Goal: Task Accomplishment & Management: Manage account settings

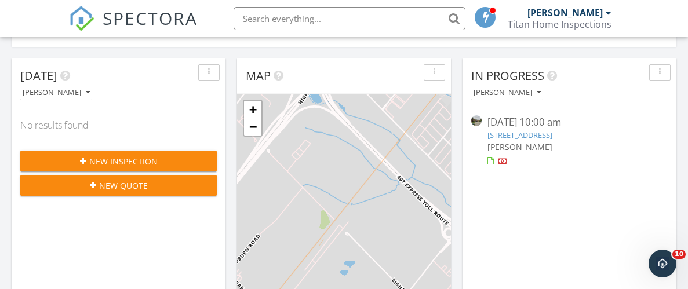
click at [552, 144] on div "[PERSON_NAME]" at bounding box center [569, 147] width 164 height 12
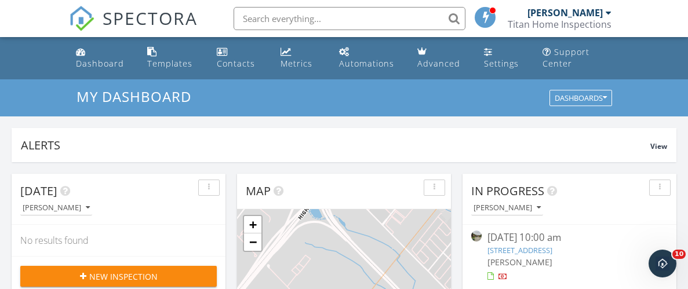
click at [509, 251] on link "[STREET_ADDRESS]" at bounding box center [519, 250] width 65 height 10
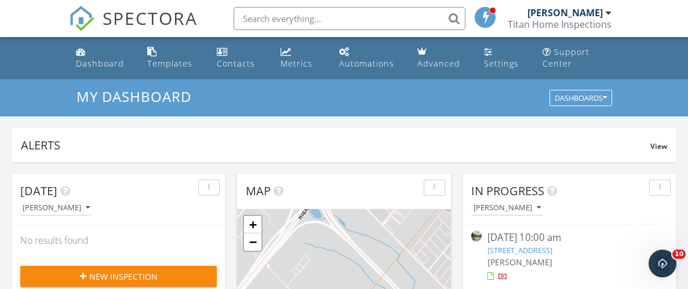
click at [552, 251] on link "[STREET_ADDRESS]" at bounding box center [519, 250] width 65 height 10
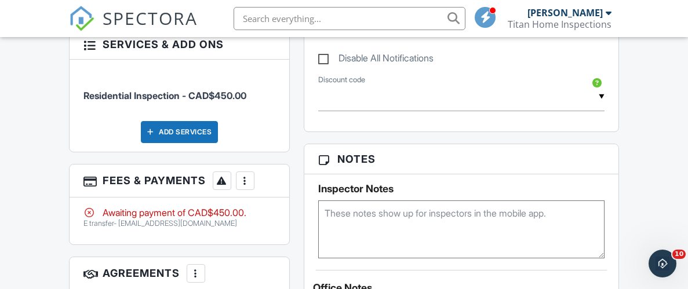
scroll to position [674, 0]
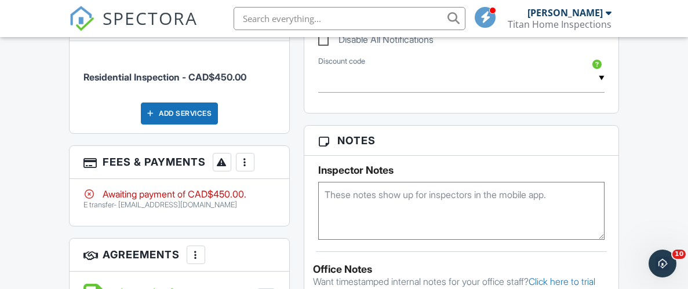
click at [247, 157] on div at bounding box center [245, 162] width 12 height 12
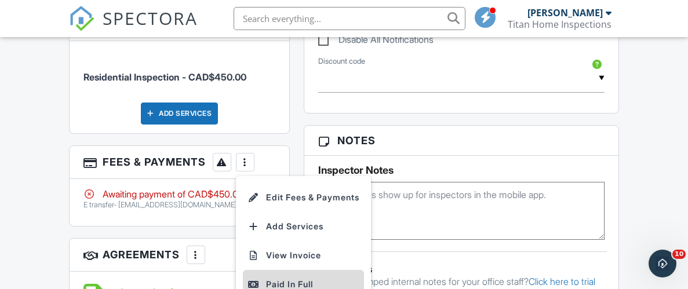
click at [270, 278] on div "Paid In Full" at bounding box center [303, 285] width 112 height 14
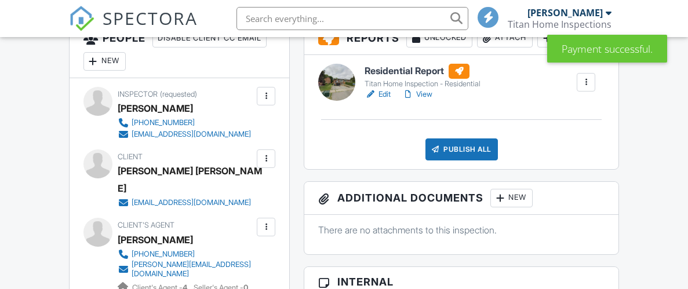
scroll to position [418, 0]
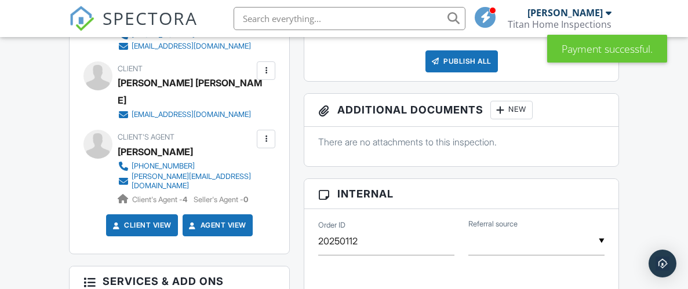
click at [470, 62] on div "Publish All" at bounding box center [461, 61] width 72 height 22
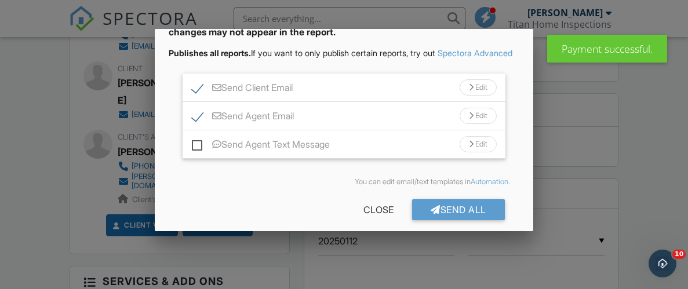
scroll to position [93, 0]
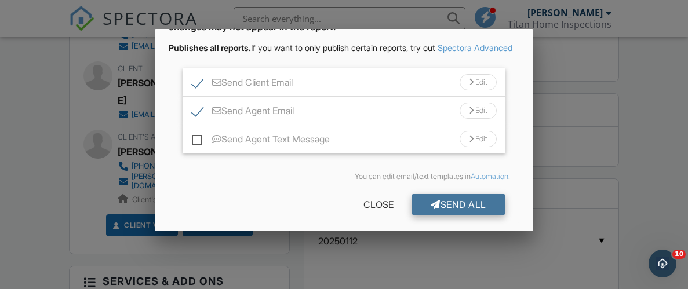
click at [444, 215] on div "Send All" at bounding box center [458, 204] width 93 height 21
